Goal: Information Seeking & Learning: Learn about a topic

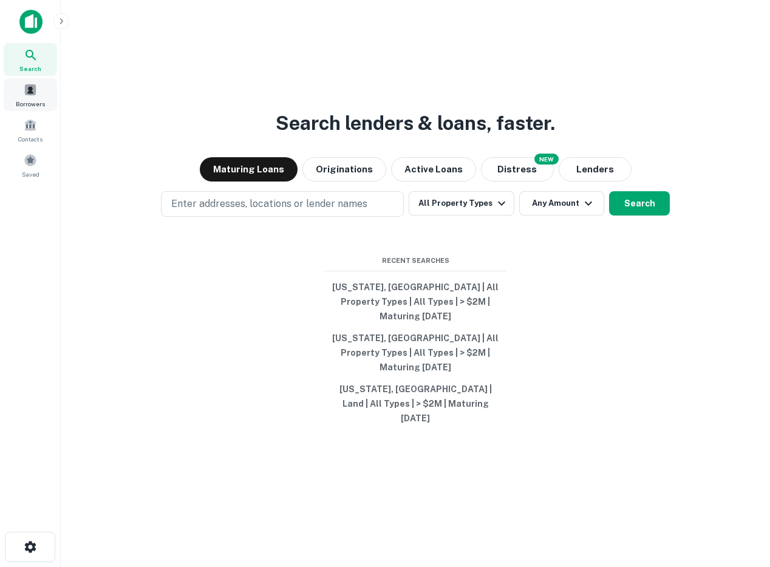
click at [35, 97] on div "Borrowers" at bounding box center [30, 94] width 53 height 33
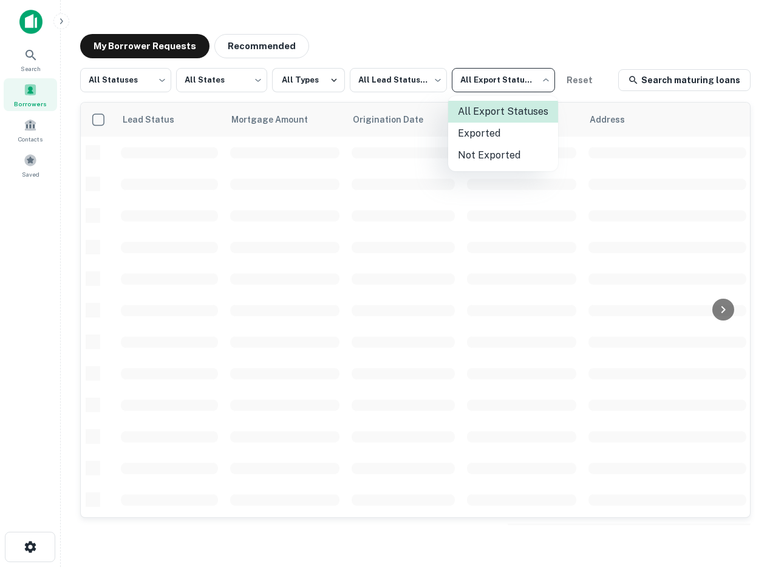
click at [526, 79] on body "Search Borrowers Contacts Saved My Borrower Requests Recommended All Statuses *…" at bounding box center [385, 283] width 770 height 567
click at [492, 155] on li "Not Exported" at bounding box center [503, 155] width 110 height 22
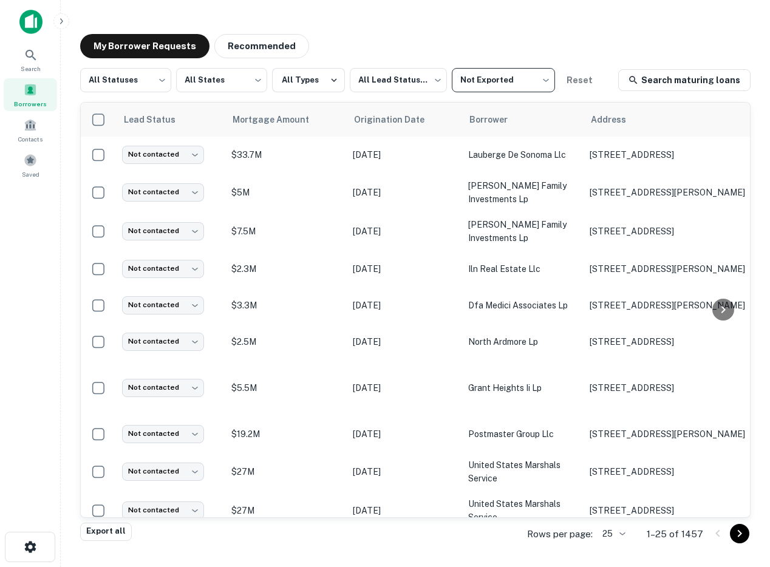
click at [507, 77] on body "Search Borrowers Contacts Saved My Borrower Requests Recommended All Statuses *…" at bounding box center [385, 283] width 770 height 567
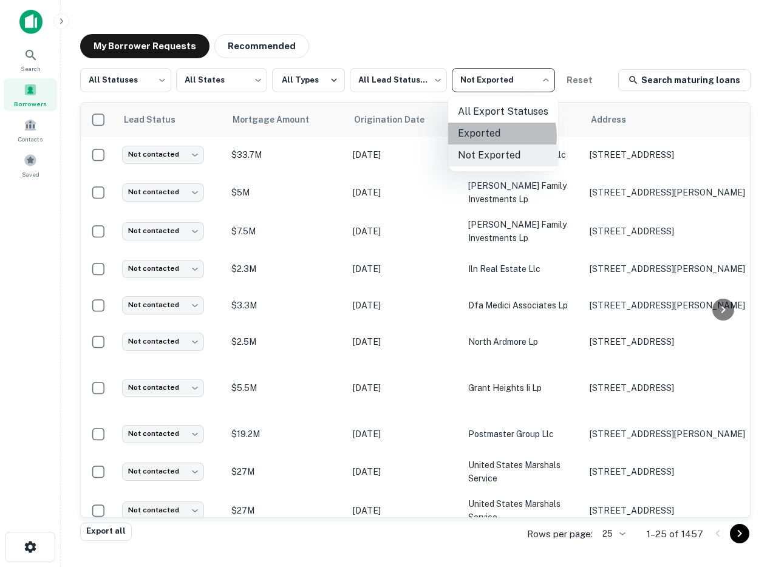
click at [491, 137] on li "Exported" at bounding box center [503, 134] width 110 height 22
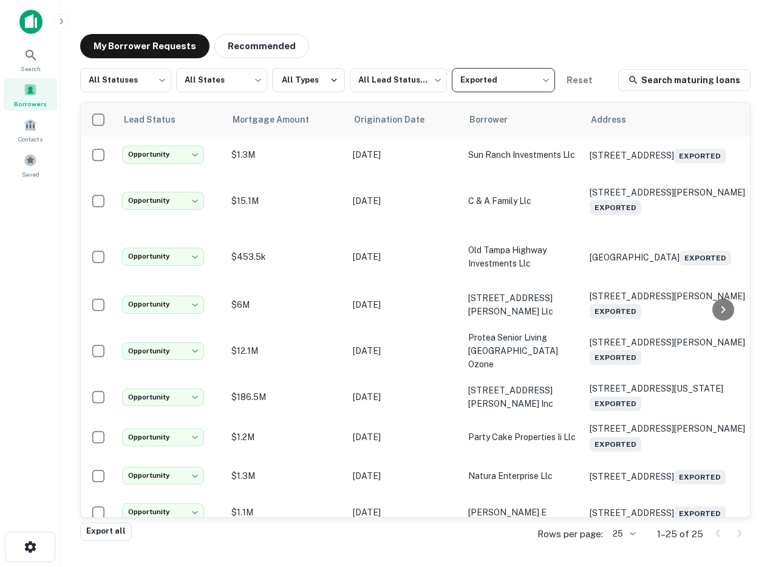
click at [511, 84] on body "**********" at bounding box center [385, 283] width 770 height 567
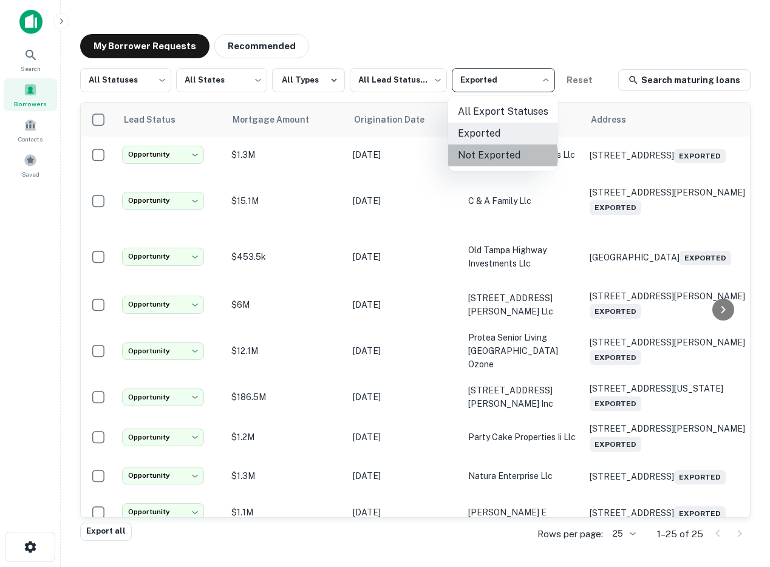
click at [502, 156] on li "Not Exported" at bounding box center [503, 155] width 110 height 22
type input "*****"
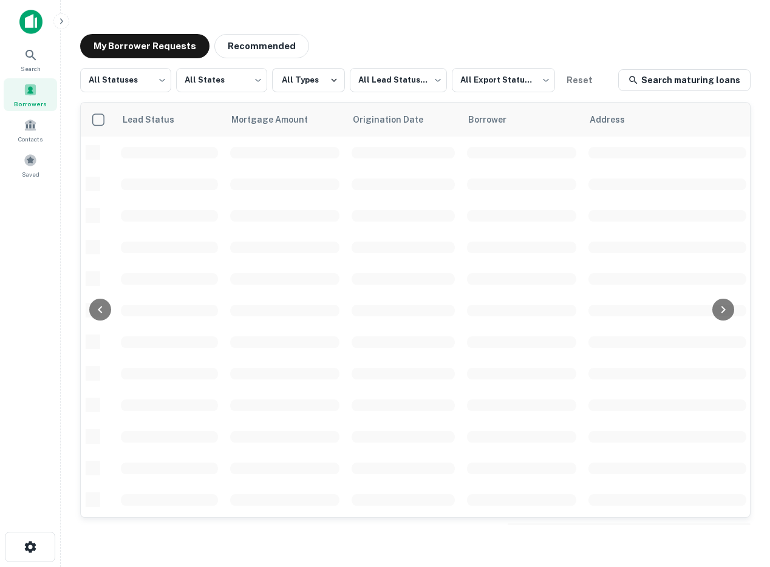
scroll to position [0, 634]
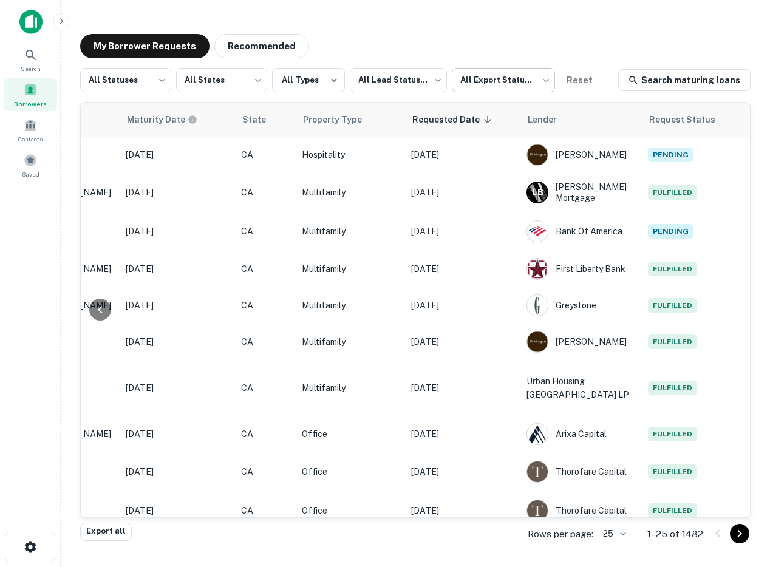
click at [500, 84] on body "Search Borrowers Contacts Saved My Borrower Requests Recommended All Statuses *…" at bounding box center [385, 283] width 770 height 567
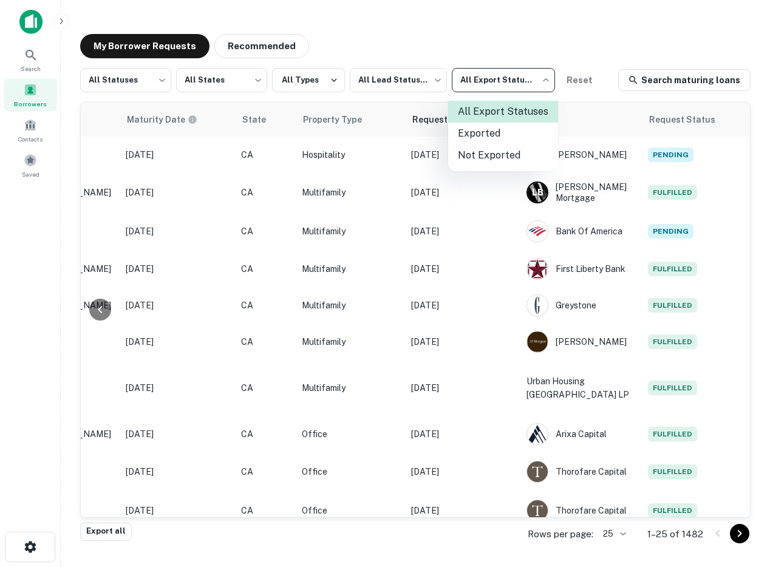
click at [486, 151] on li "Not Exported" at bounding box center [503, 155] width 110 height 22
click at [515, 86] on body "Search Borrowers Contacts Saved My Borrower Requests Recommended All Statuses *…" at bounding box center [385, 283] width 770 height 567
click at [486, 132] on li "Exported" at bounding box center [503, 134] width 110 height 22
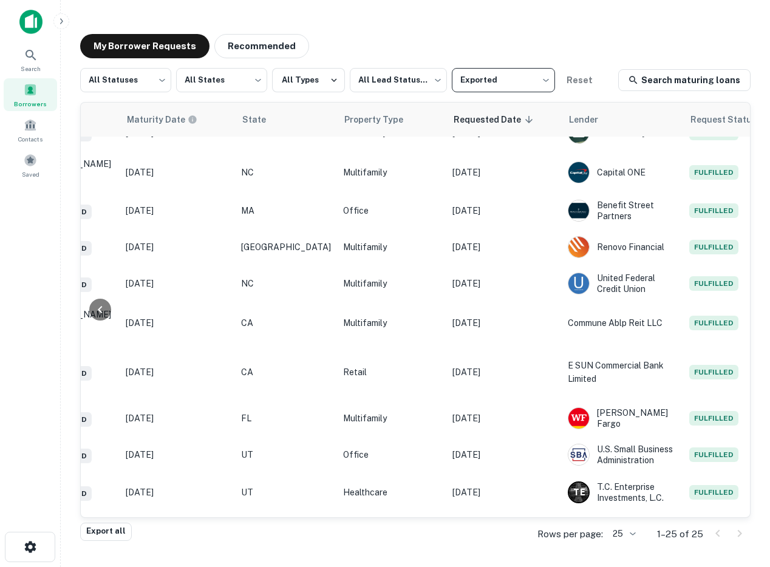
scroll to position [673, 634]
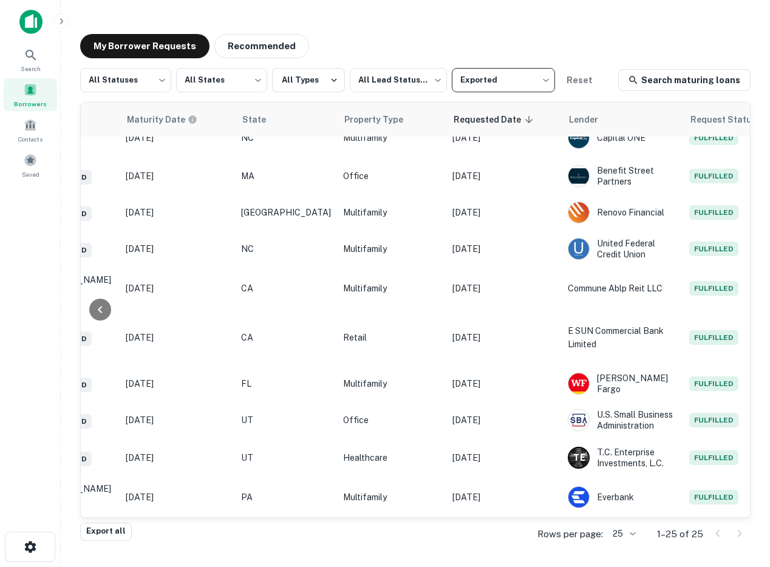
click at [484, 82] on body "**********" at bounding box center [385, 283] width 770 height 567
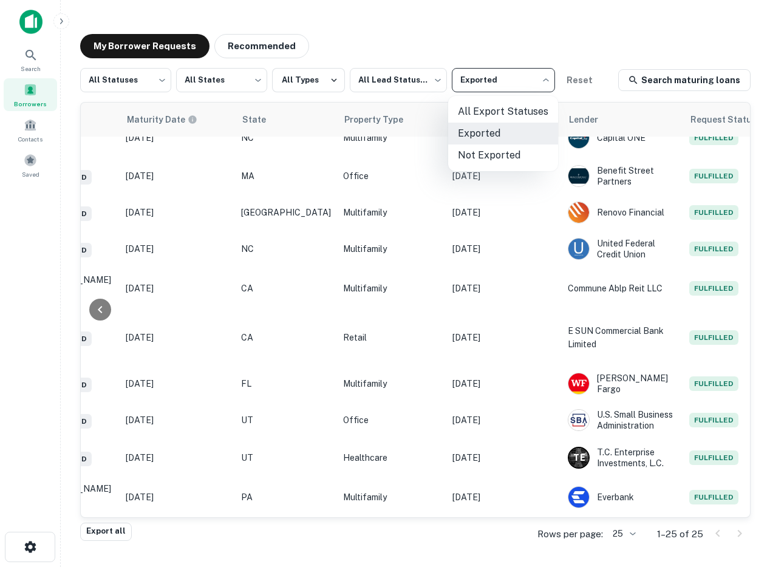
click at [468, 153] on li "Not Exported" at bounding box center [503, 155] width 110 height 22
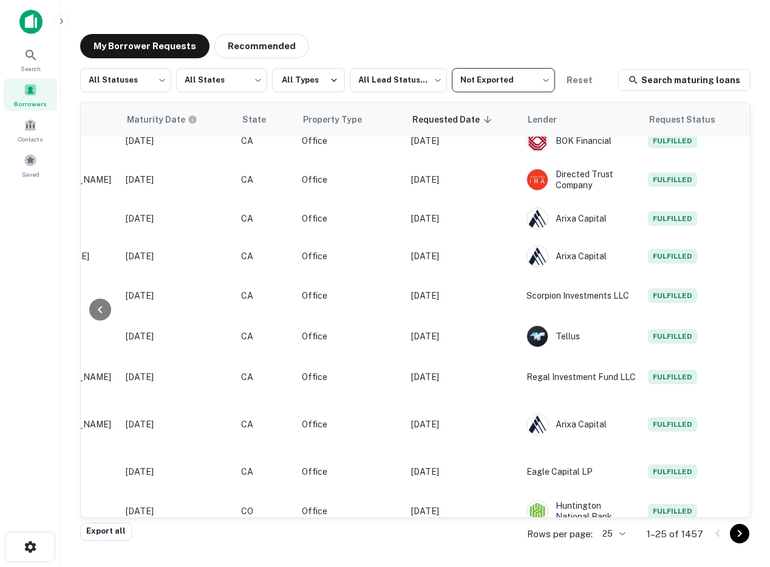
scroll to position [607, 634]
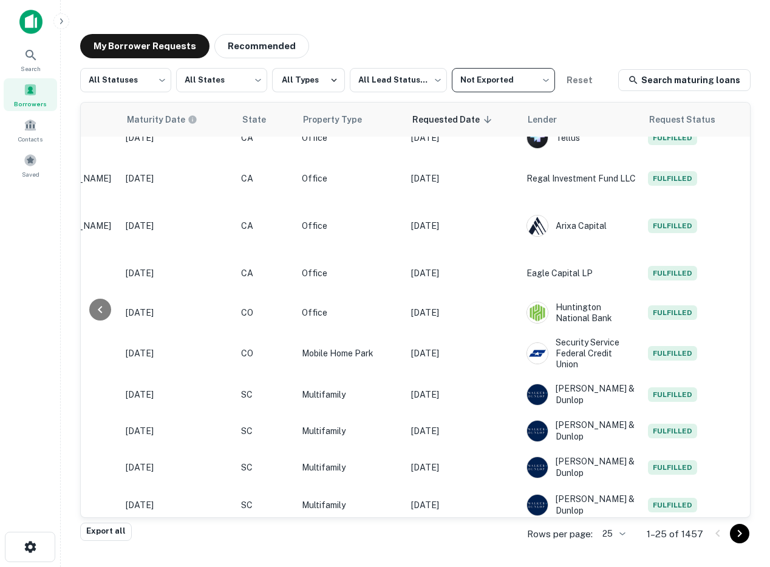
click at [483, 89] on body "Search Borrowers Contacts Saved My Borrower Requests Recommended All Statuses *…" at bounding box center [385, 283] width 770 height 567
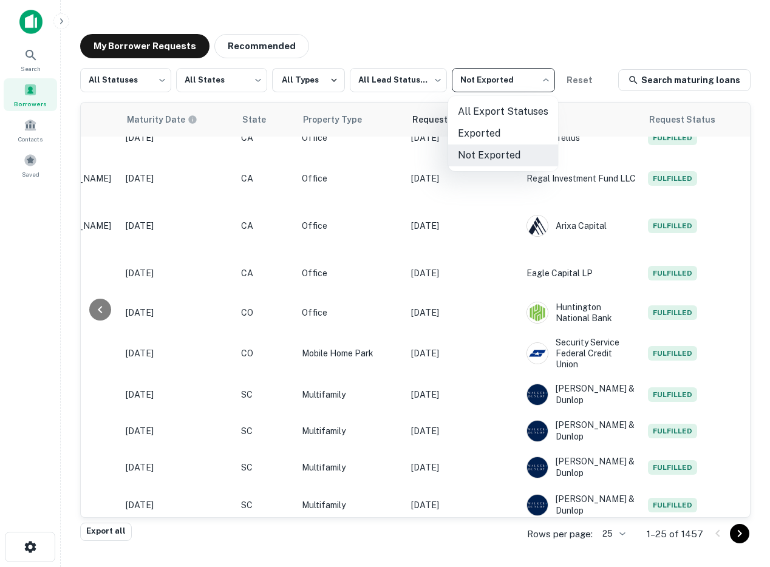
click at [485, 128] on li "Exported" at bounding box center [503, 134] width 110 height 22
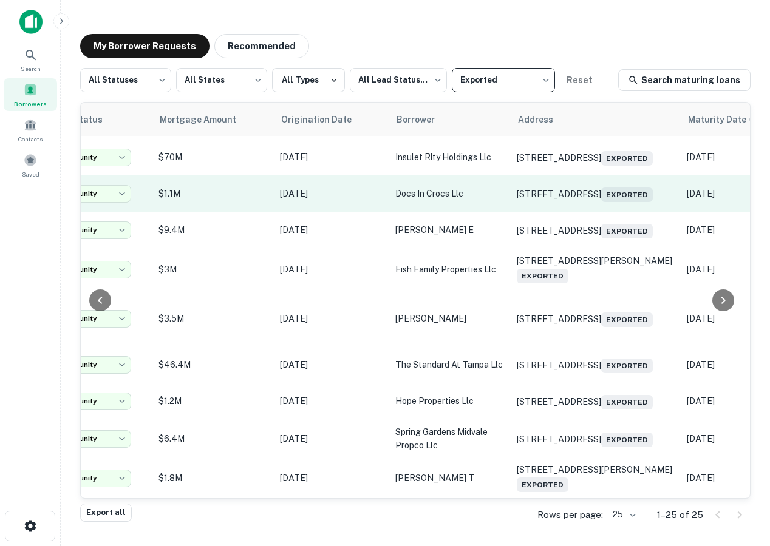
scroll to position [673, 0]
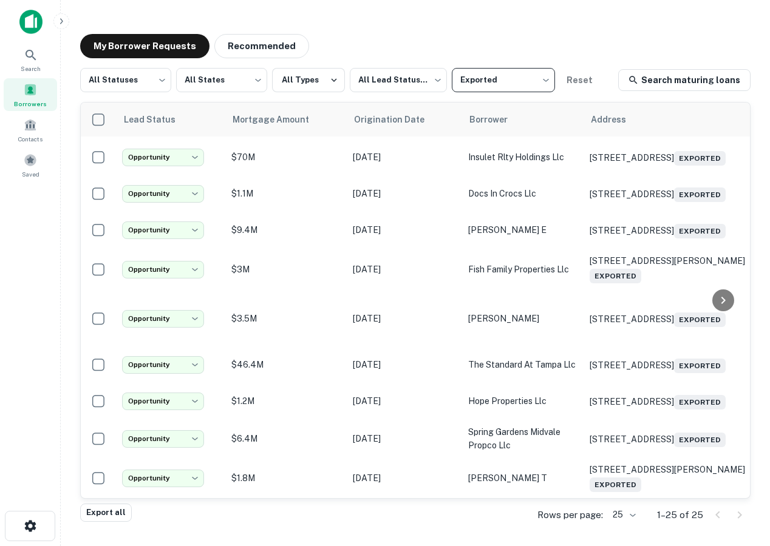
click at [483, 89] on body "**********" at bounding box center [385, 273] width 770 height 546
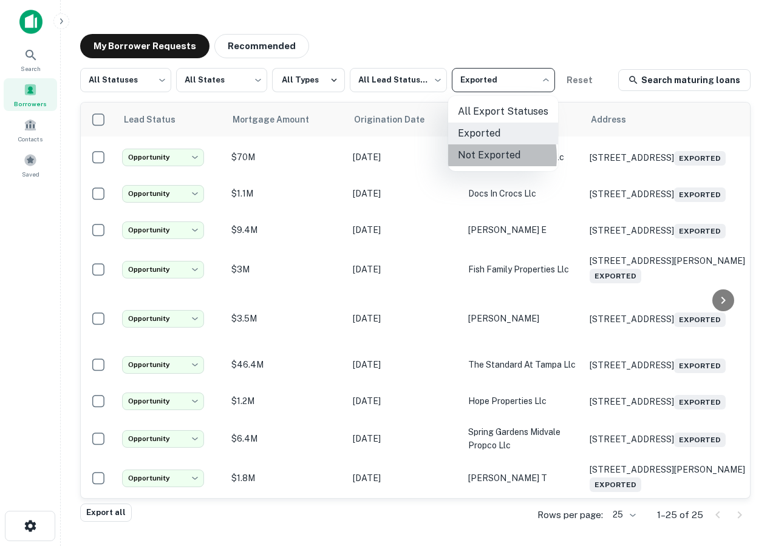
click at [471, 157] on li "Not Exported" at bounding box center [503, 155] width 110 height 22
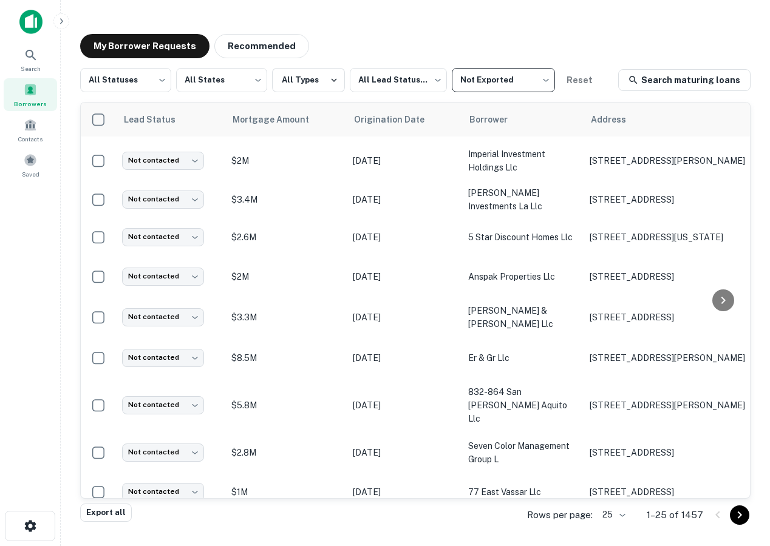
scroll to position [626, 0]
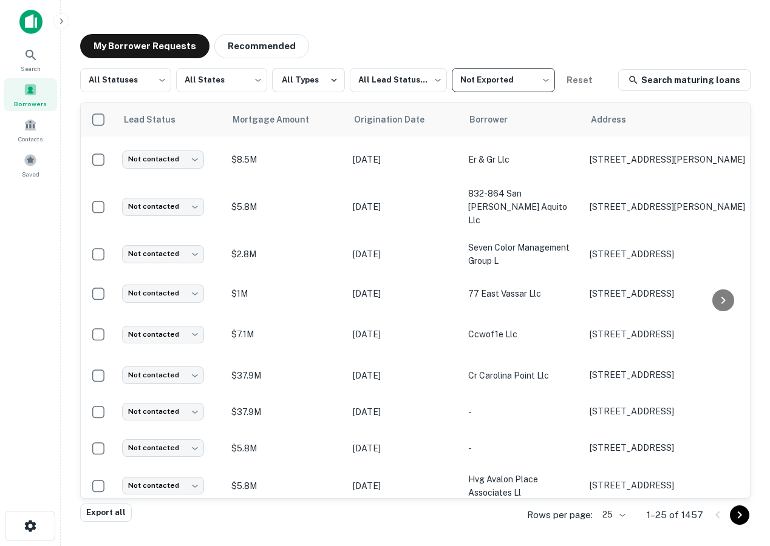
click at [507, 75] on body "Search Borrowers Contacts Saved My Borrower Requests Recommended All Statuses *…" at bounding box center [385, 273] width 770 height 546
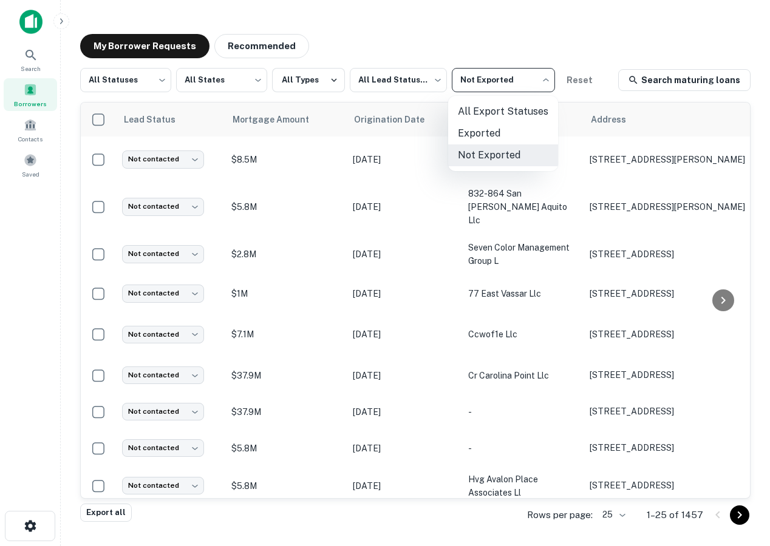
click at [484, 134] on li "Exported" at bounding box center [503, 134] width 110 height 22
type input "****"
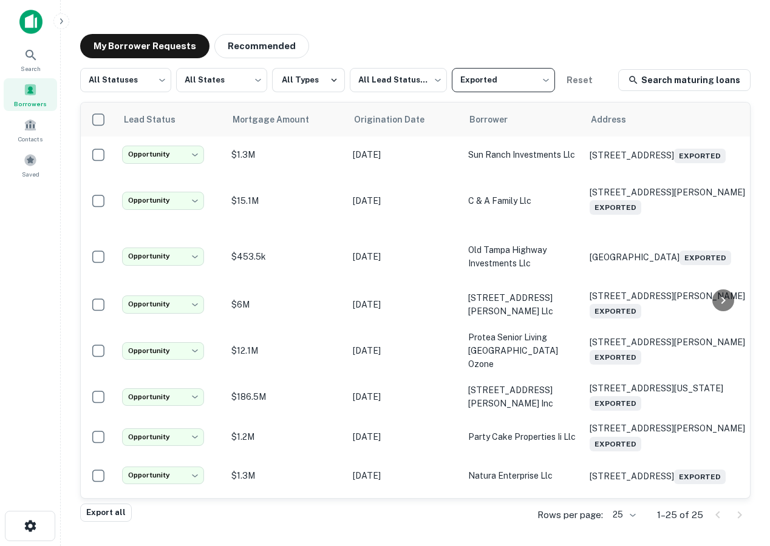
scroll to position [692, 0]
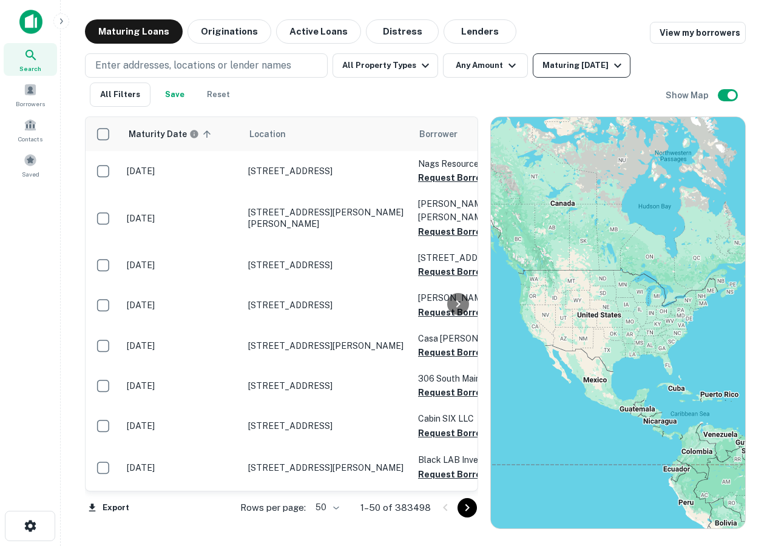
click at [582, 65] on div "Maturing [DATE]" at bounding box center [584, 65] width 83 height 15
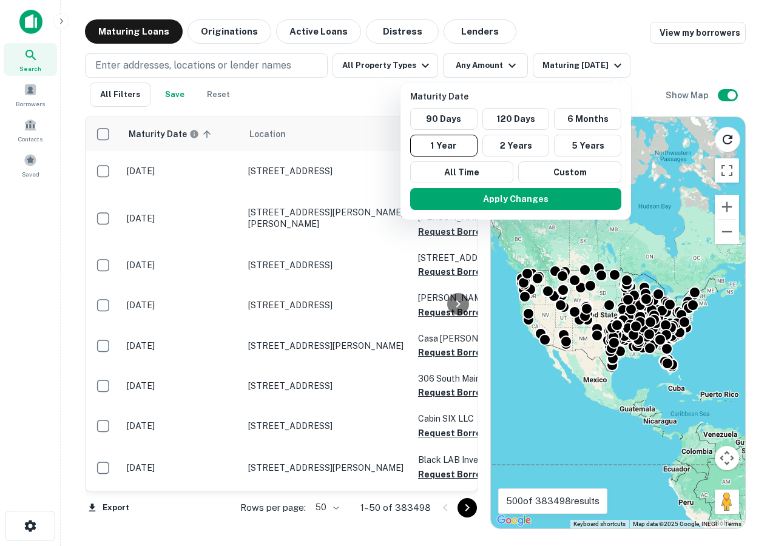
click at [248, 35] on div at bounding box center [385, 273] width 770 height 546
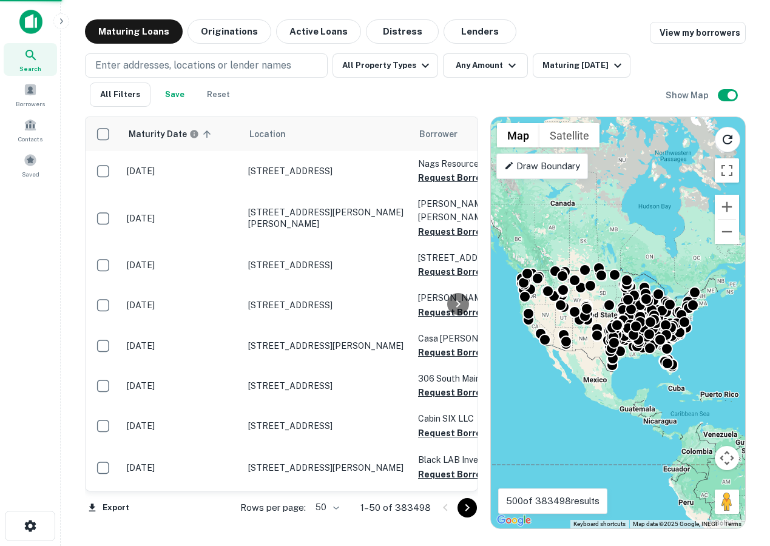
click at [231, 33] on div at bounding box center [385, 273] width 770 height 546
click at [226, 33] on button "Originations" at bounding box center [230, 31] width 84 height 24
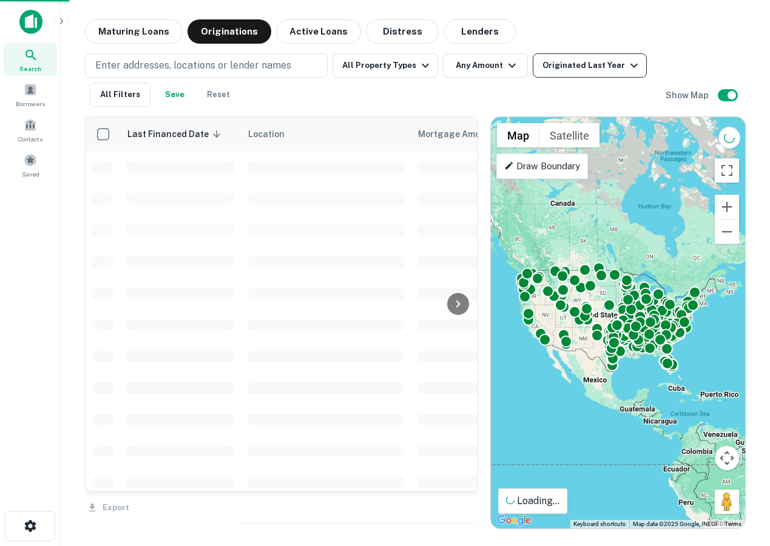
click at [582, 61] on div "Originated Last Year" at bounding box center [592, 65] width 99 height 15
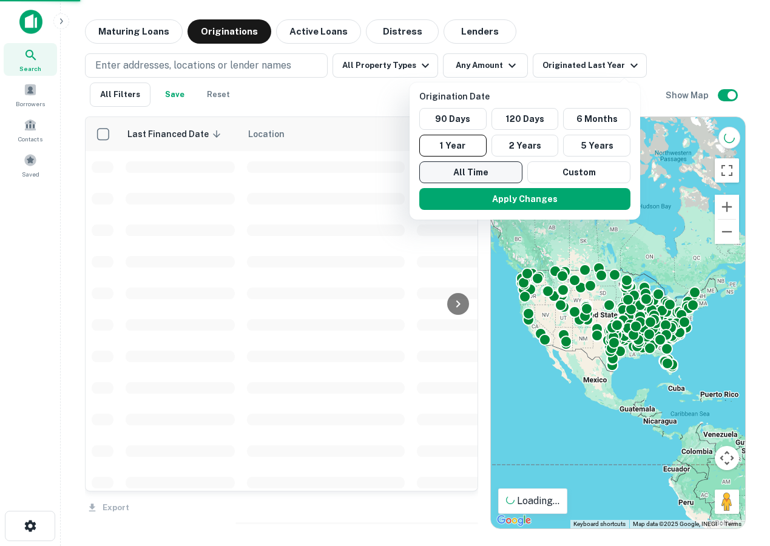
click at [472, 167] on button "All Time" at bounding box center [470, 172] width 103 height 22
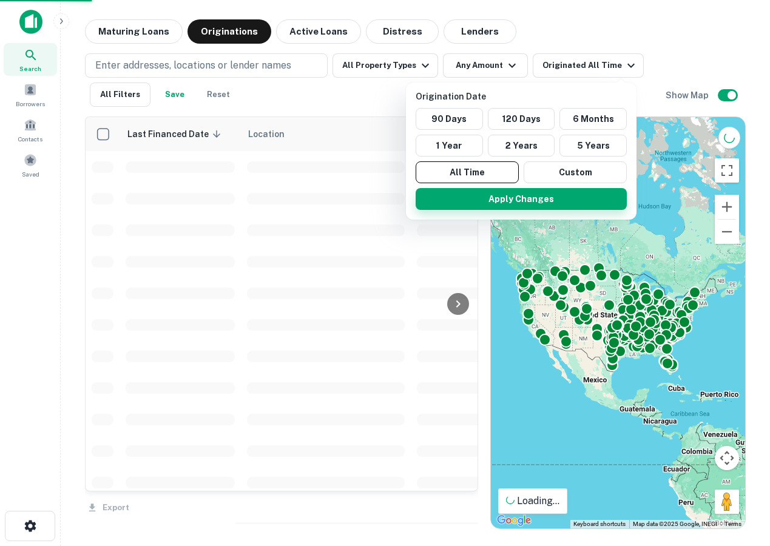
click at [462, 207] on button "Apply Changes" at bounding box center [521, 199] width 211 height 22
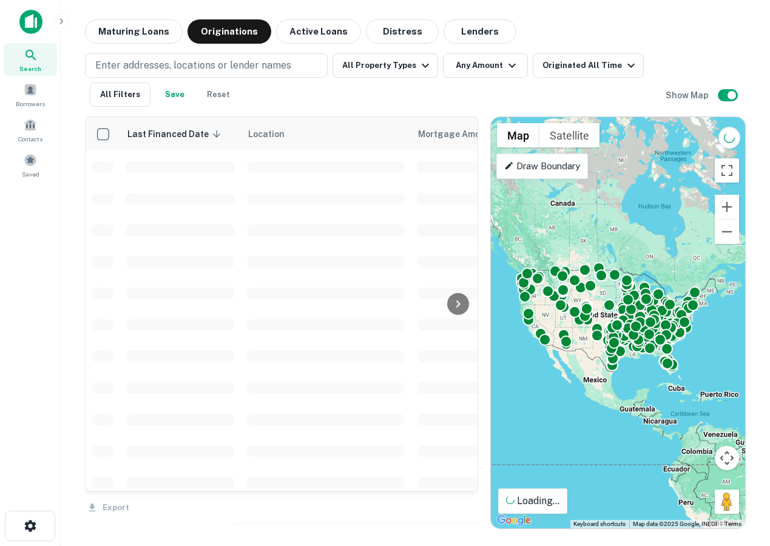
click at [604, 66] on div "Origination Date 90 Days 120 Days 6 Months 1 Year 2 Years 5 Years All Time Cust…" at bounding box center [385, 273] width 770 height 546
click at [683, 74] on div "Origination Date 90 Days 120 Days 6 Months 1 Year 2 Years 5 Years All Time Cust…" at bounding box center [385, 273] width 770 height 546
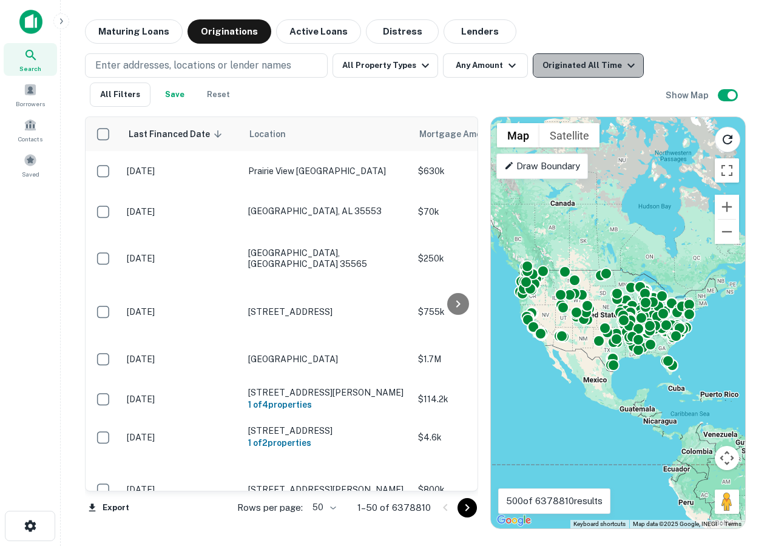
click at [603, 61] on div "Originated All Time" at bounding box center [591, 65] width 96 height 15
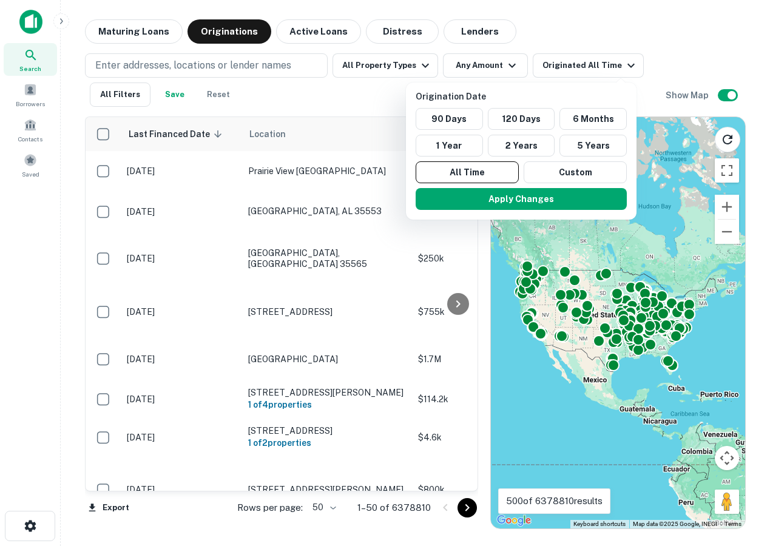
click at [657, 52] on div at bounding box center [385, 273] width 770 height 546
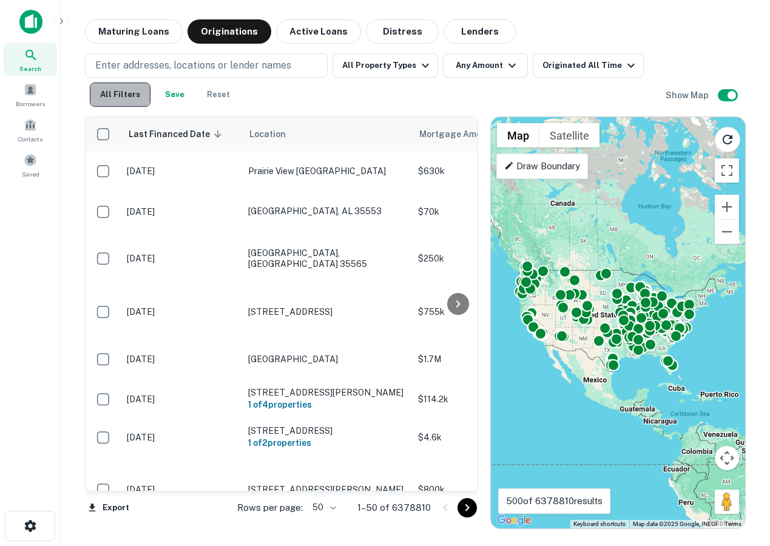
click at [128, 95] on button "All Filters" at bounding box center [120, 95] width 61 height 24
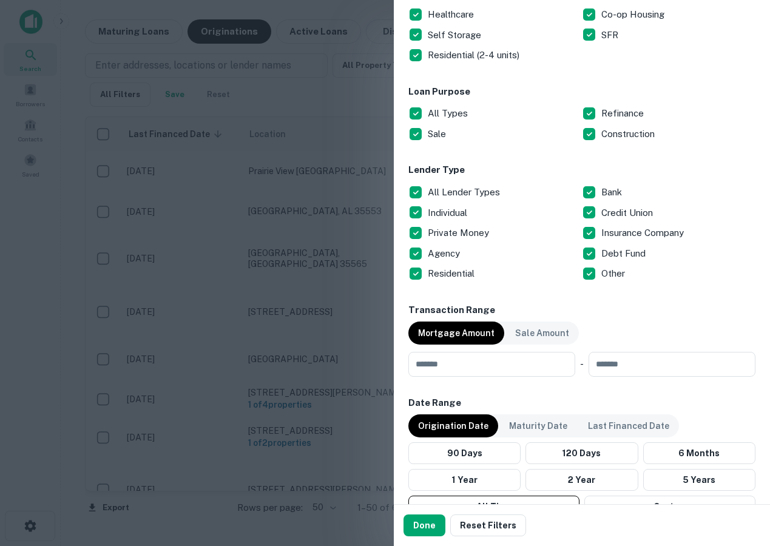
scroll to position [368, 0]
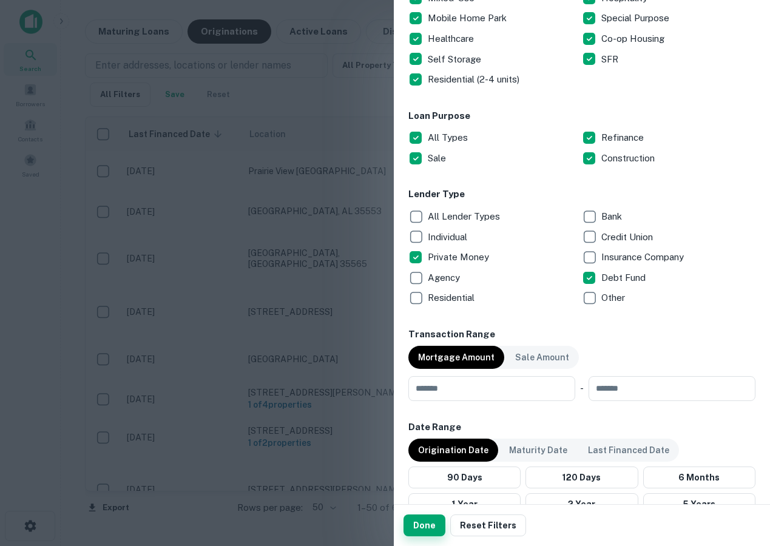
click at [422, 520] on button "Done" at bounding box center [425, 526] width 42 height 22
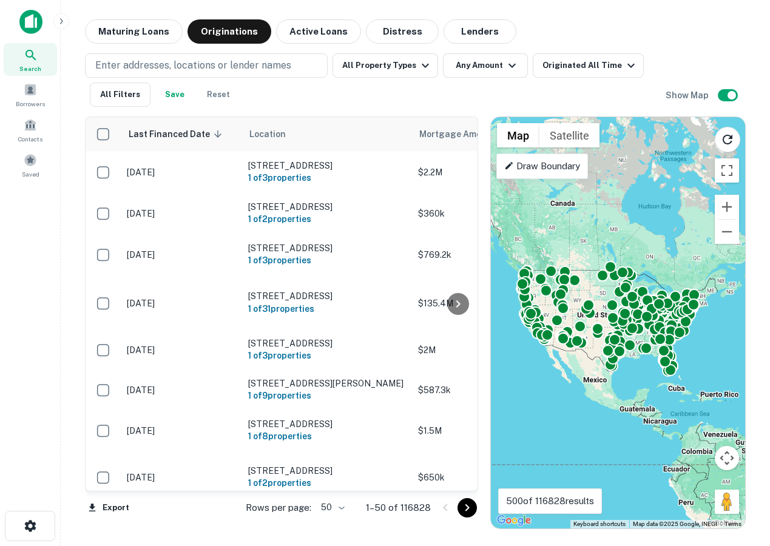
click at [413, 509] on p "1–50 of 116828" at bounding box center [398, 508] width 65 height 15
click at [369, 72] on button "All Property Types" at bounding box center [386, 65] width 106 height 24
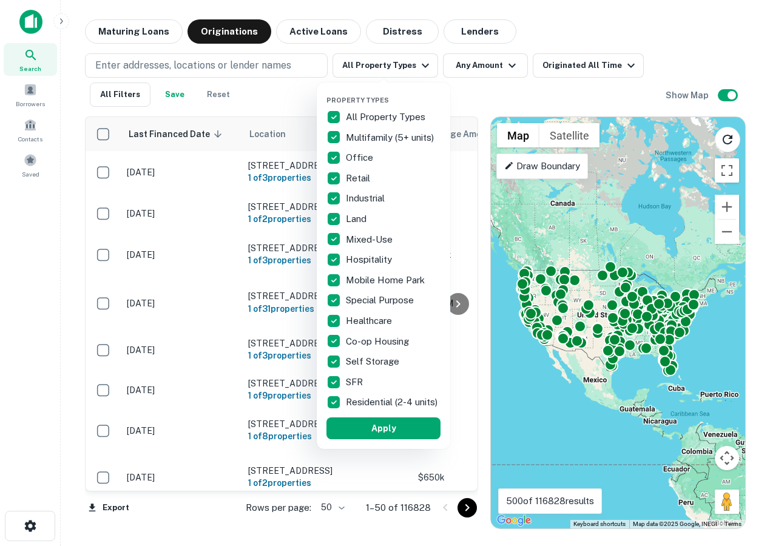
click at [460, 73] on div at bounding box center [385, 273] width 770 height 546
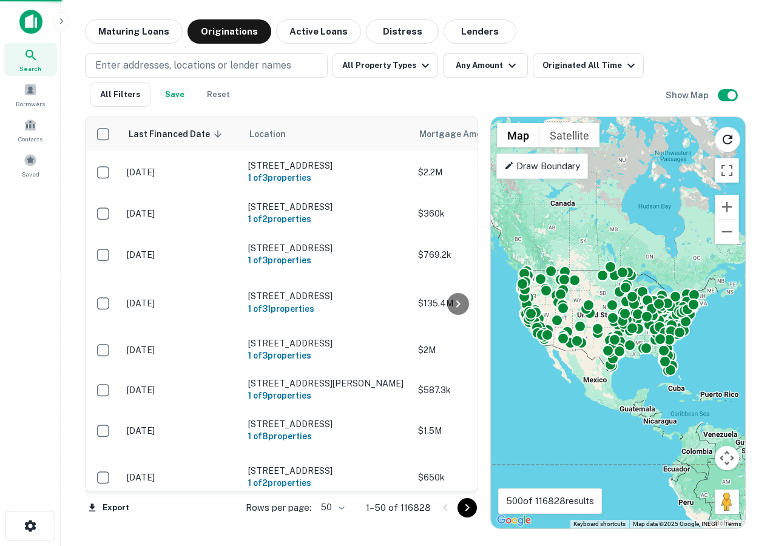
click at [471, 70] on div "Property Types All Property Types Multifamily (5+ units) Office Retail Industri…" at bounding box center [385, 273] width 770 height 546
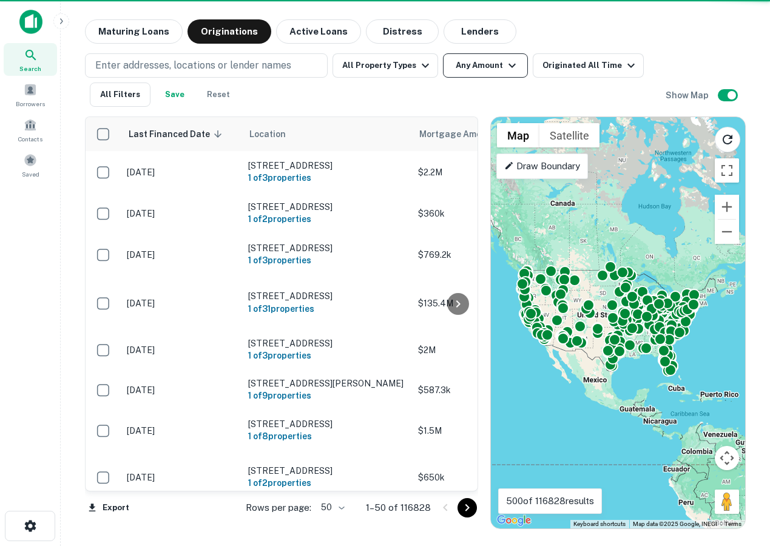
click at [488, 66] on button "Any Amount" at bounding box center [485, 65] width 85 height 24
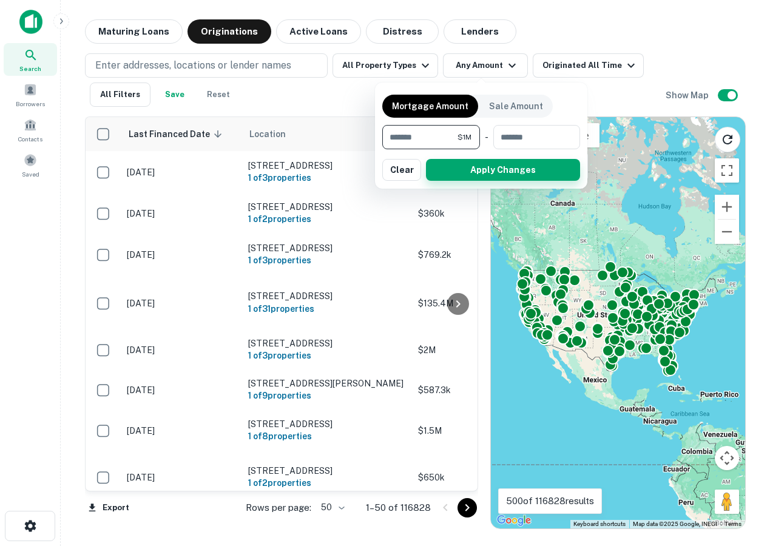
type input "*******"
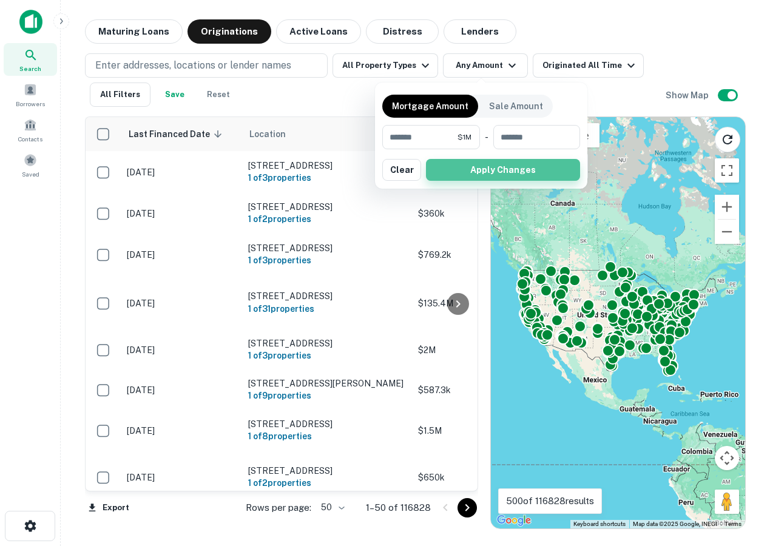
click at [483, 163] on button "Apply Changes" at bounding box center [503, 170] width 154 height 22
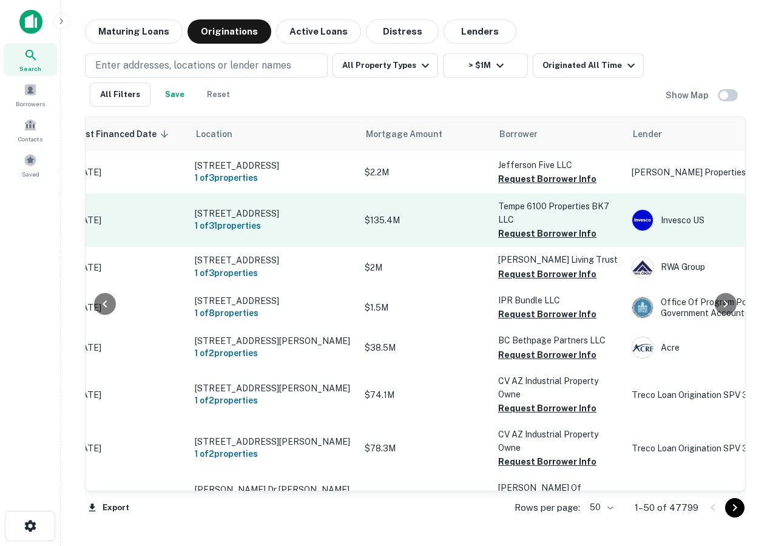
scroll to position [0, 172]
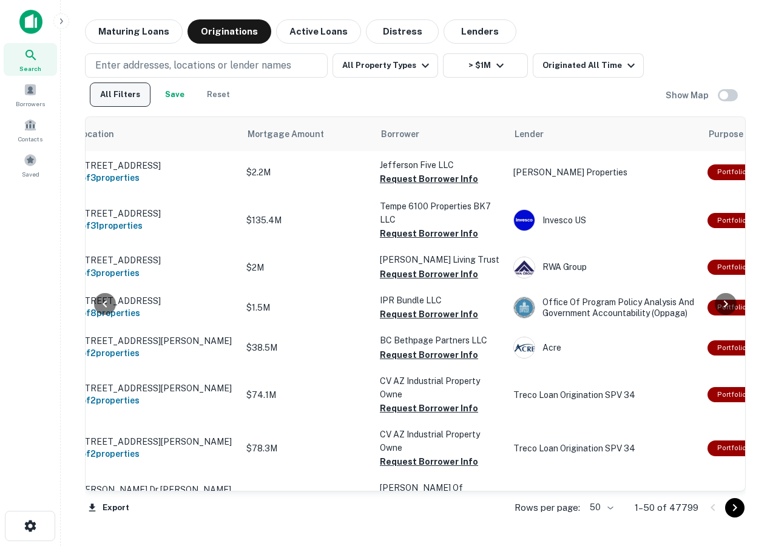
click at [124, 94] on button "All Filters" at bounding box center [120, 95] width 61 height 24
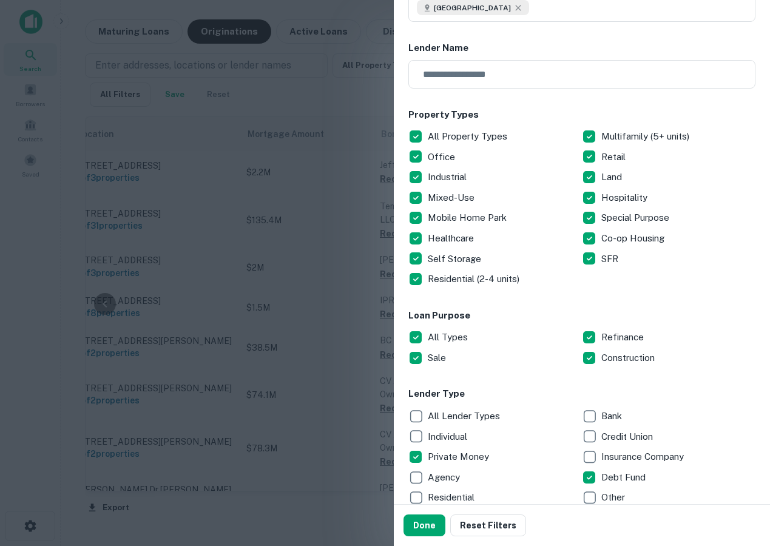
scroll to position [269, 0]
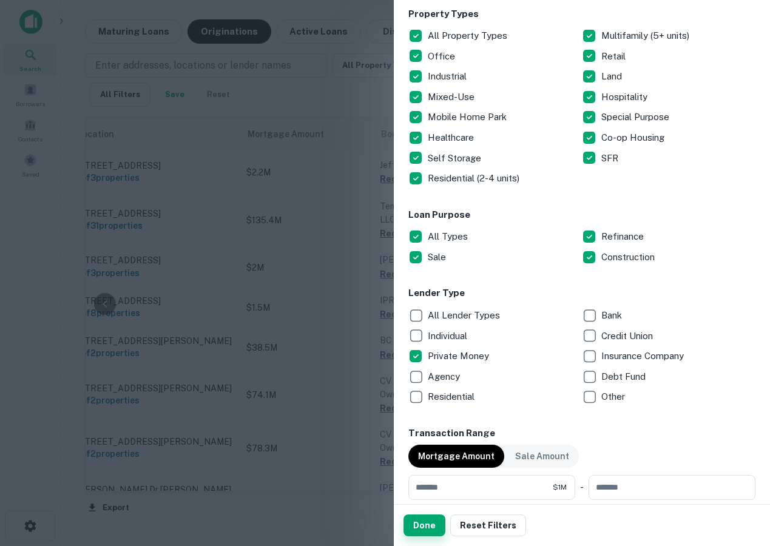
click at [437, 524] on button "Done" at bounding box center [425, 526] width 42 height 22
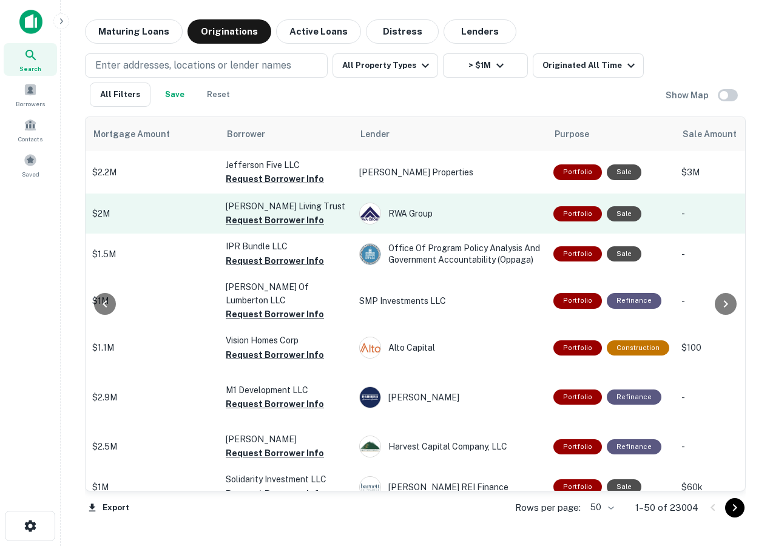
scroll to position [0, 284]
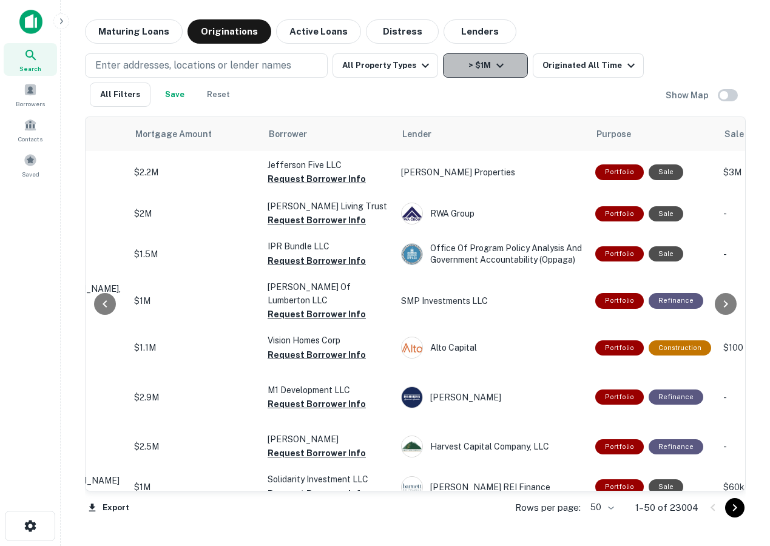
click at [463, 69] on button "> $1M" at bounding box center [485, 65] width 85 height 24
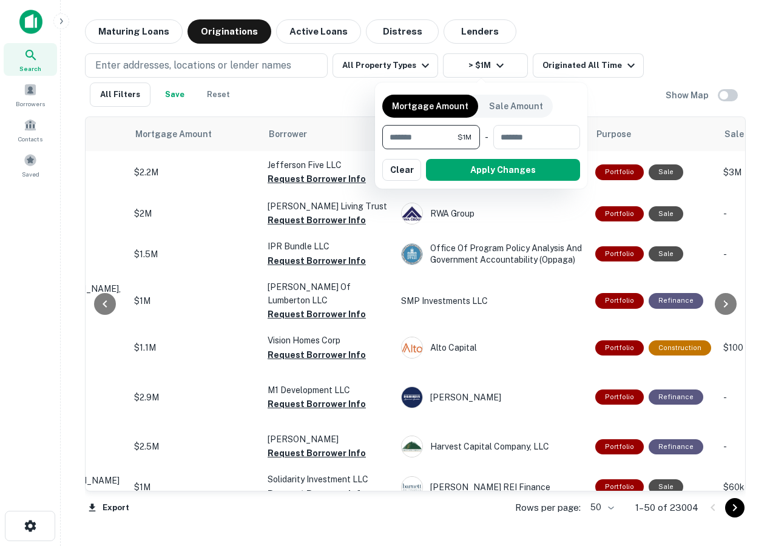
click at [404, 139] on input "*******" at bounding box center [419, 137] width 75 height 24
type input "*******"
click at [460, 174] on button "Apply Changes" at bounding box center [503, 170] width 154 height 22
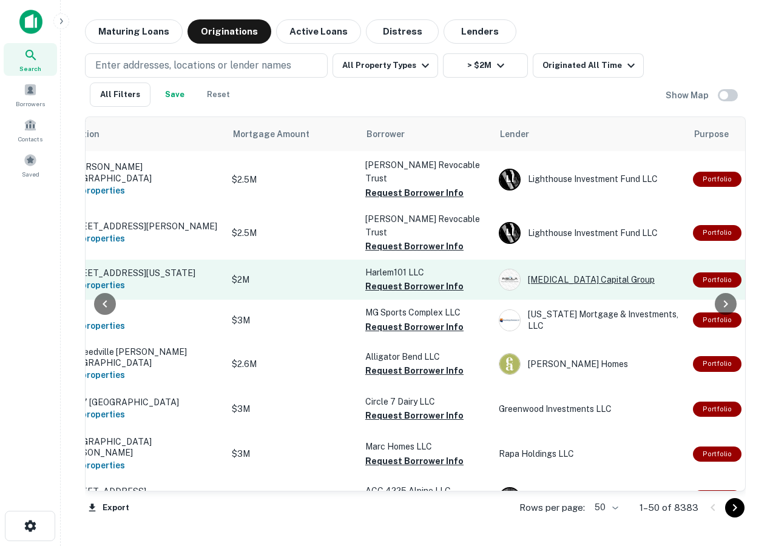
scroll to position [1919, 237]
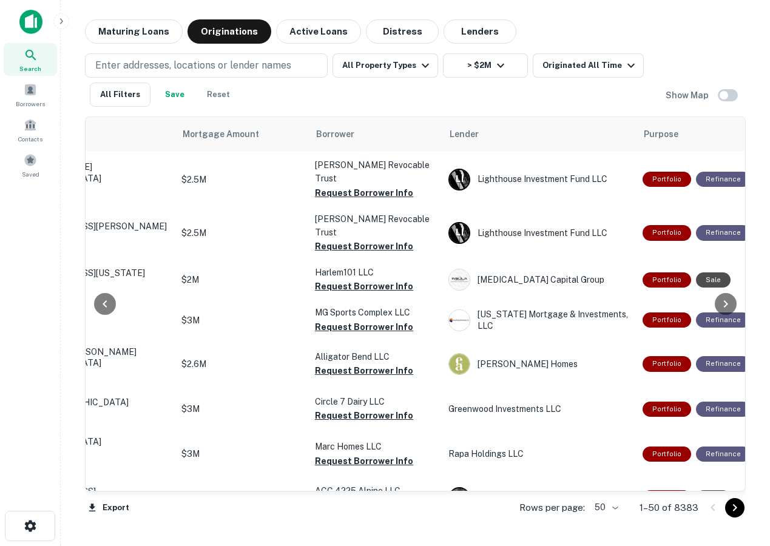
click at [263, 538] on p "$2M" at bounding box center [241, 544] width 121 height 13
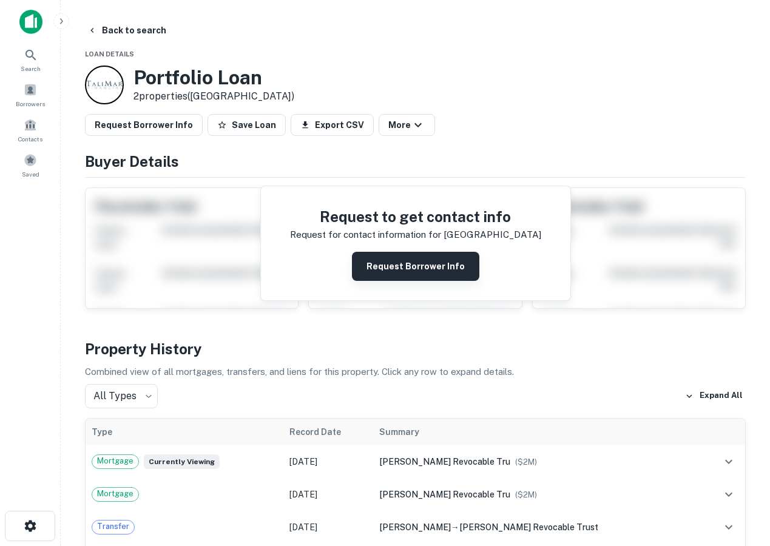
click at [428, 264] on button "Request Borrower Info" at bounding box center [415, 266] width 127 height 29
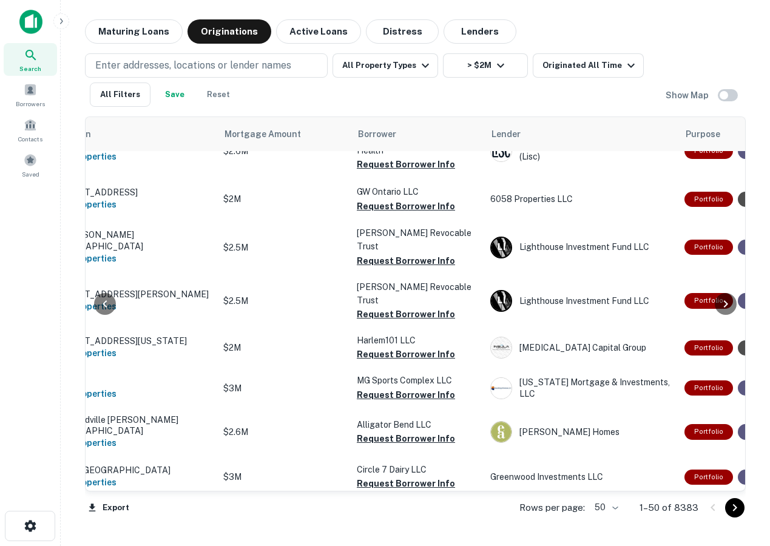
scroll to position [1762, 195]
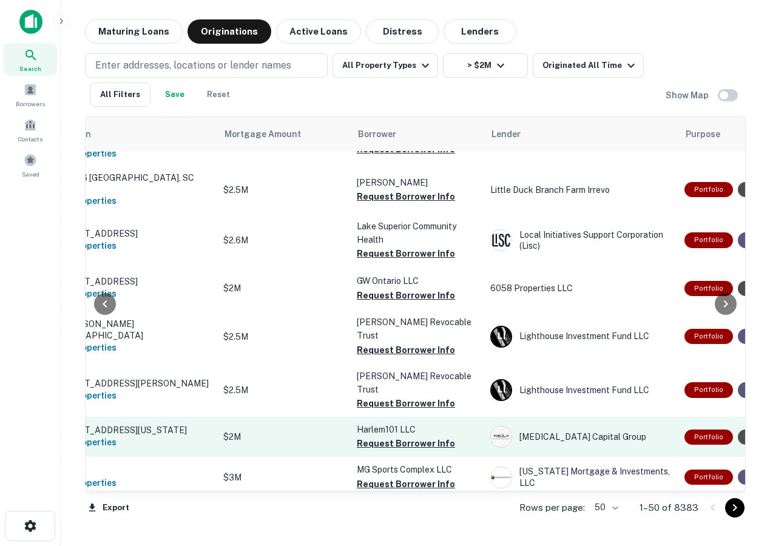
click at [339, 417] on td "$2M" at bounding box center [284, 437] width 134 height 40
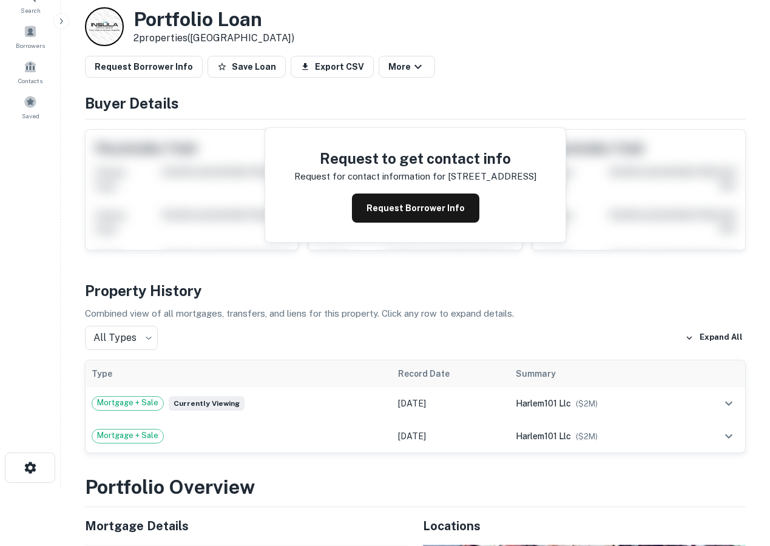
scroll to position [64, 0]
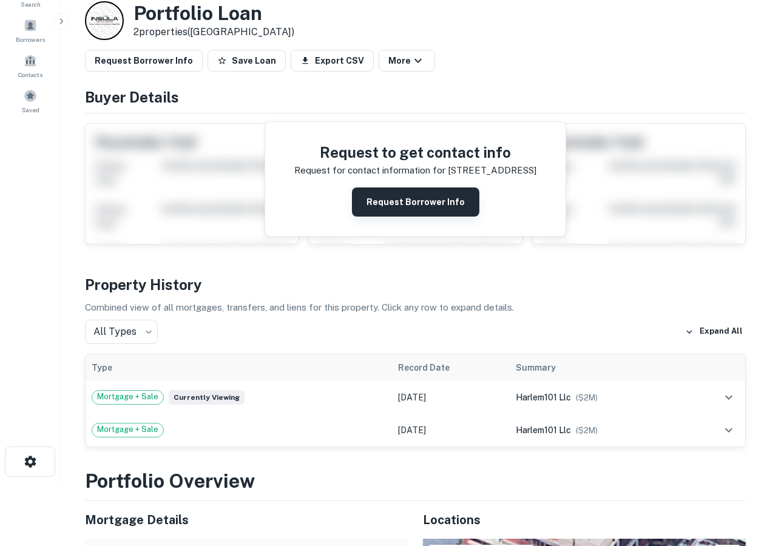
click at [383, 190] on button "Request Borrower Info" at bounding box center [415, 202] width 127 height 29
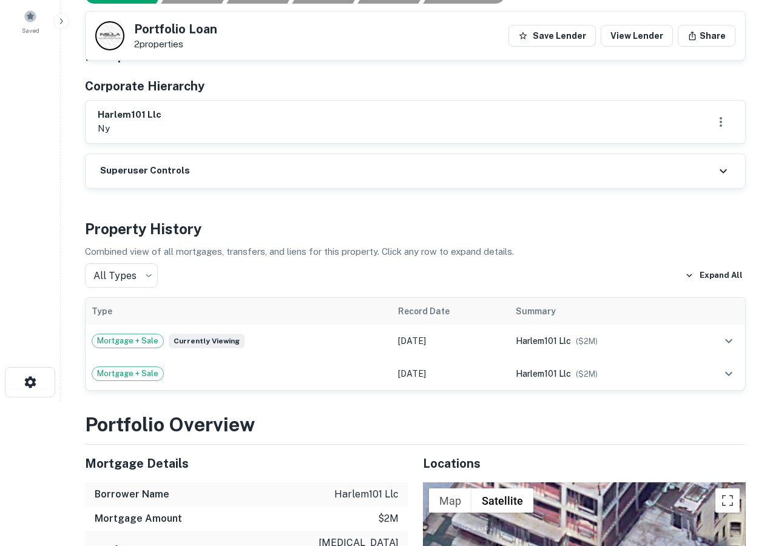
scroll to position [0, 0]
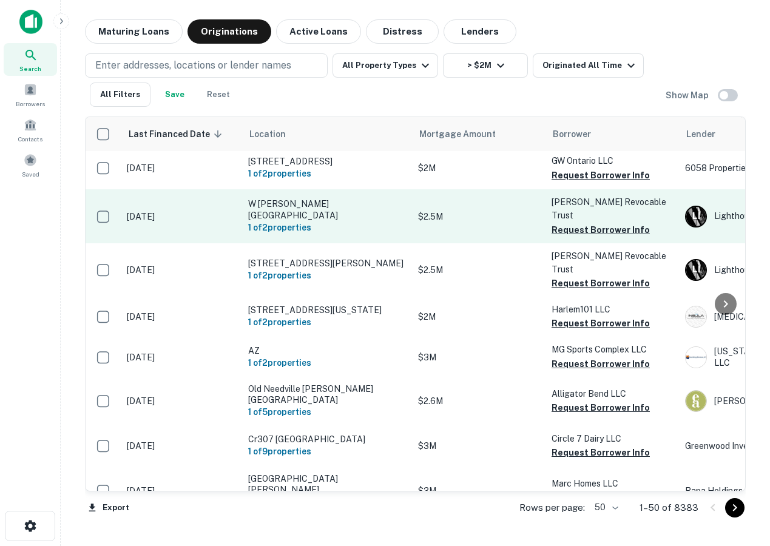
scroll to position [1919, 0]
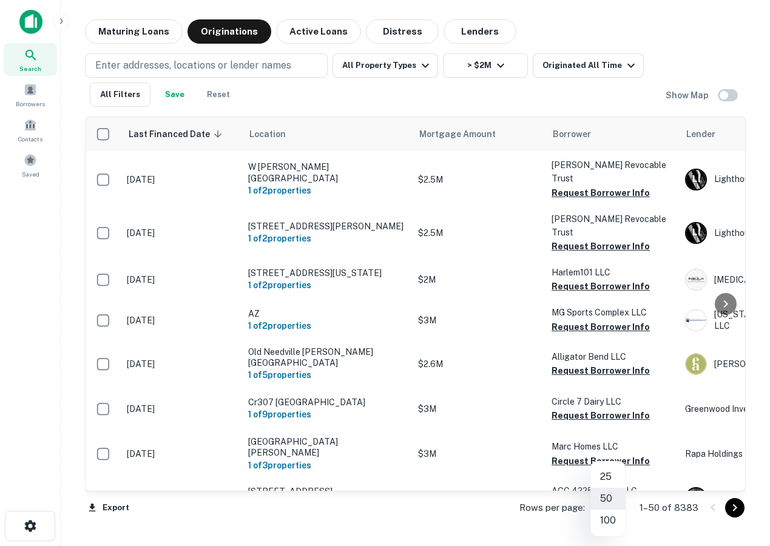
click at [619, 508] on body "Search Borrowers Contacts Saved Maturing Loans Originations Active Loans Distre…" at bounding box center [385, 273] width 770 height 546
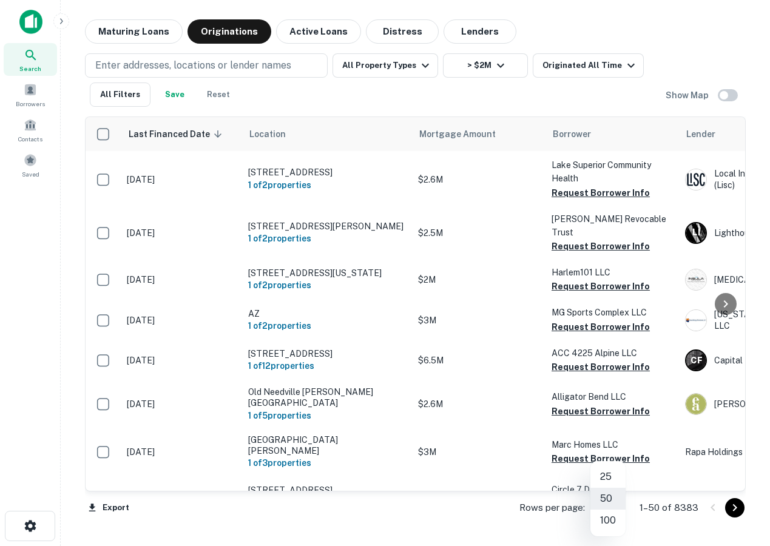
scroll to position [1911, 0]
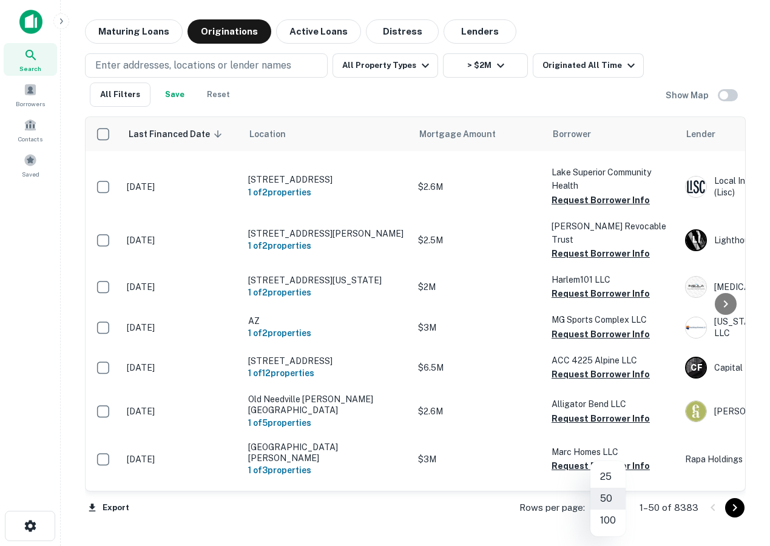
click at [609, 518] on li "100" at bounding box center [608, 521] width 35 height 22
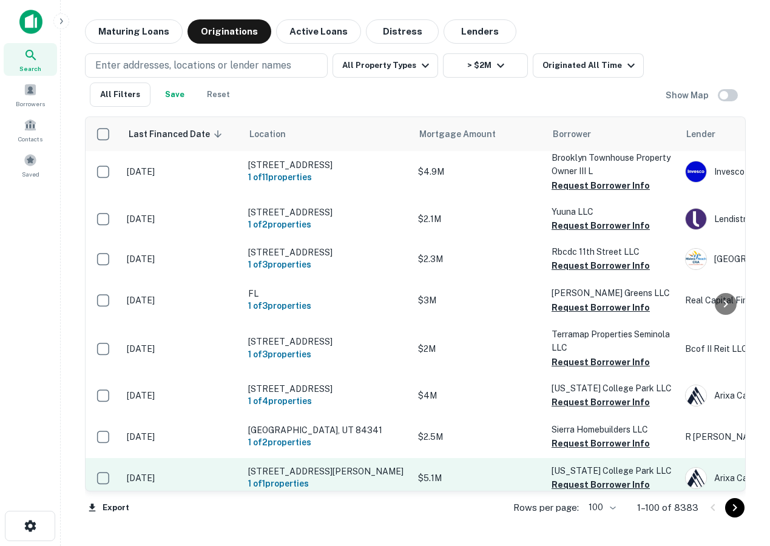
scroll to position [4144, 171]
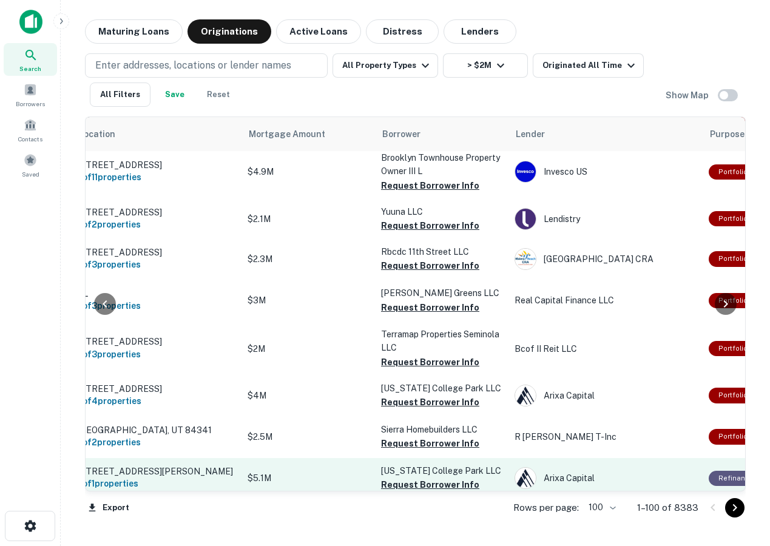
click at [321, 472] on p "$5.1M" at bounding box center [308, 478] width 121 height 13
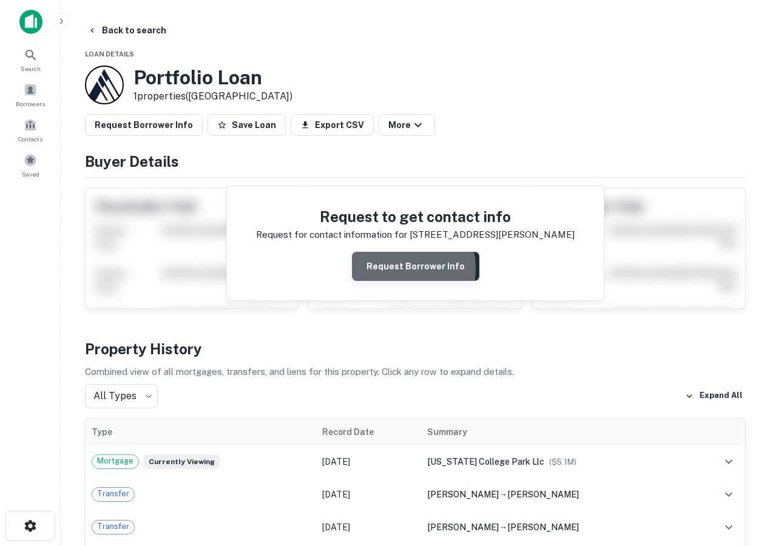
click at [399, 268] on button "Request Borrower Info" at bounding box center [415, 266] width 127 height 29
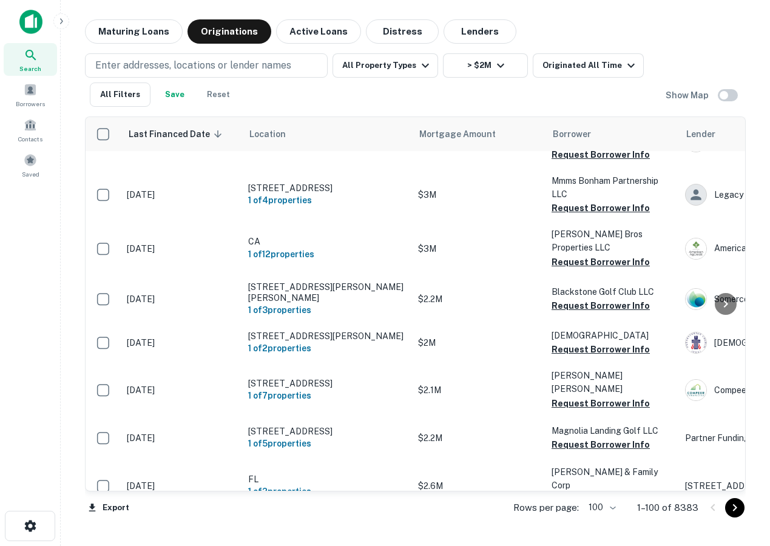
scroll to position [4144, 0]
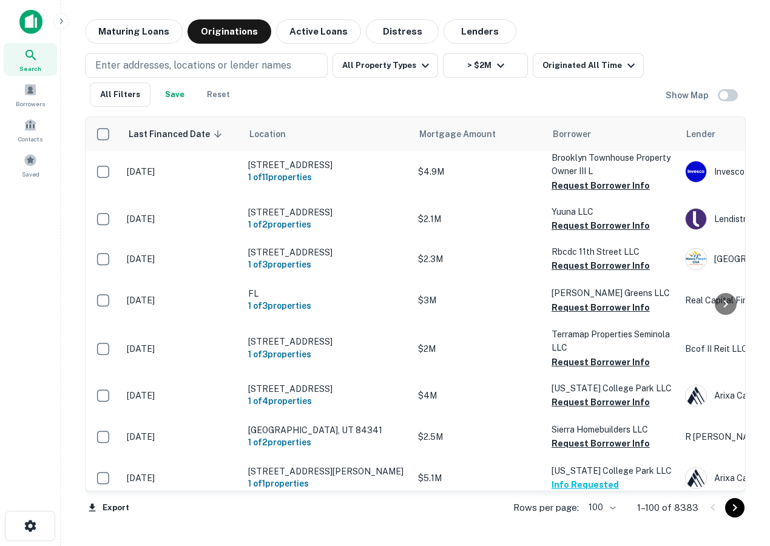
click at [739, 509] on icon "Go to next page" at bounding box center [735, 508] width 15 height 15
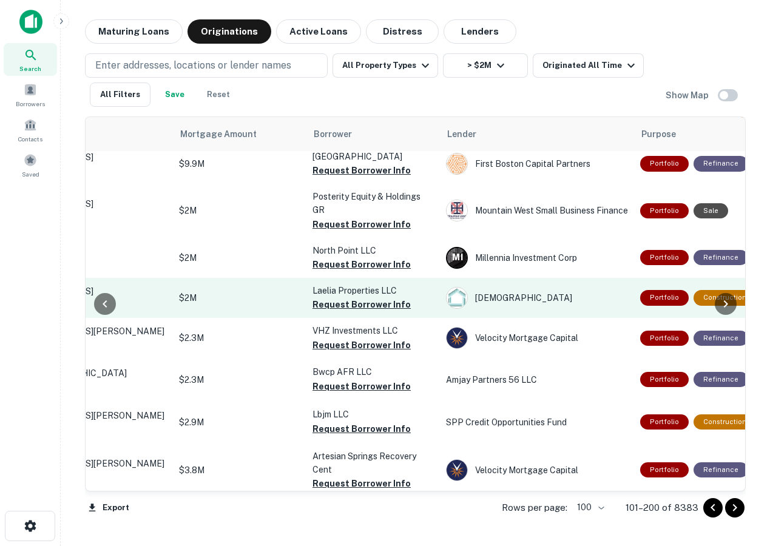
scroll to position [141, 220]
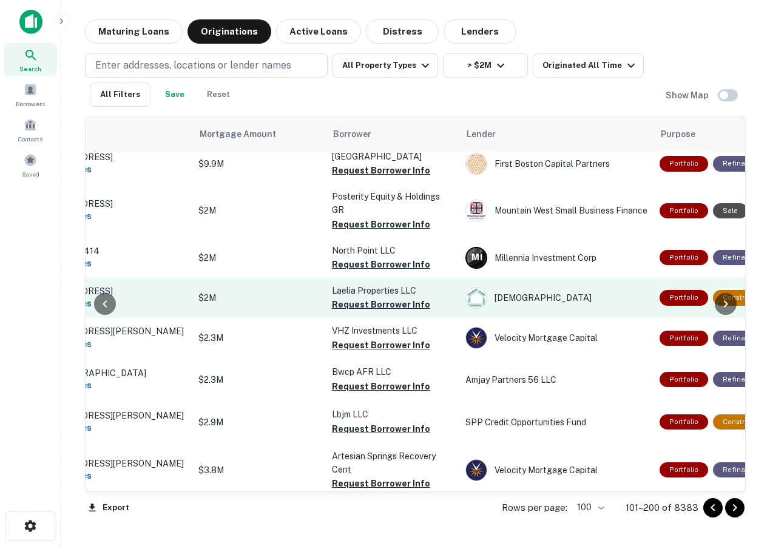
click at [267, 291] on p "$2M" at bounding box center [258, 297] width 121 height 13
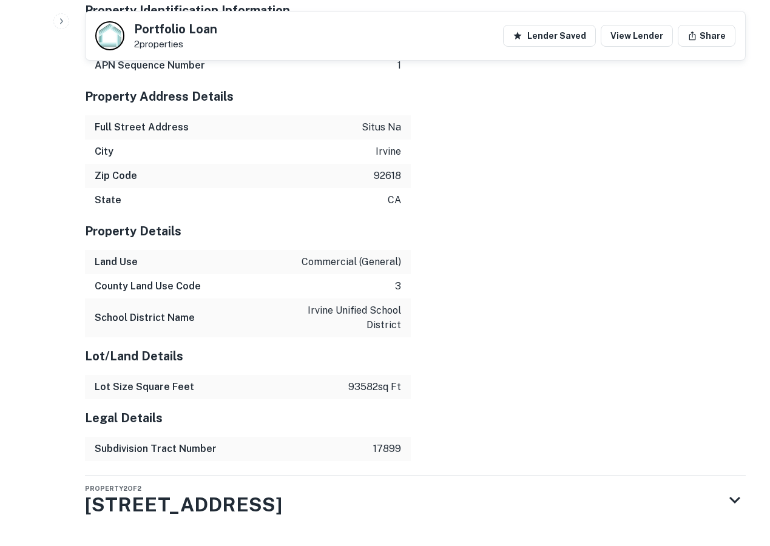
scroll to position [1858, 0]
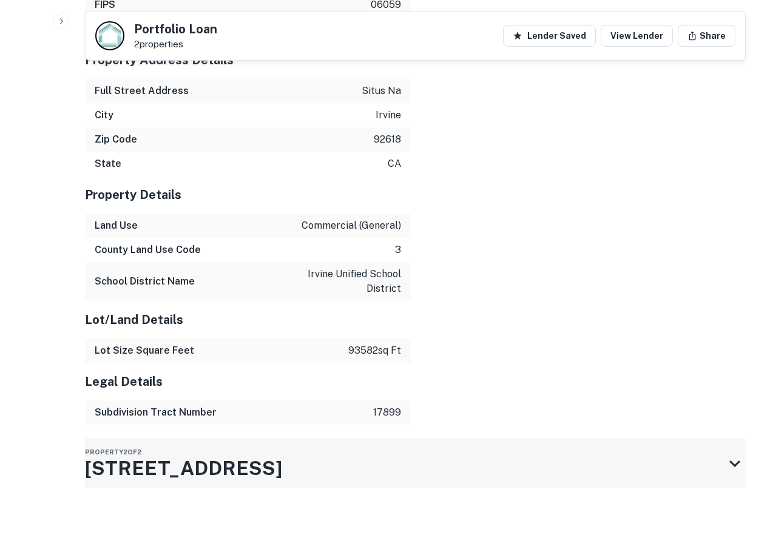
click at [154, 460] on h3 "209 Lily Loop" at bounding box center [183, 468] width 197 height 29
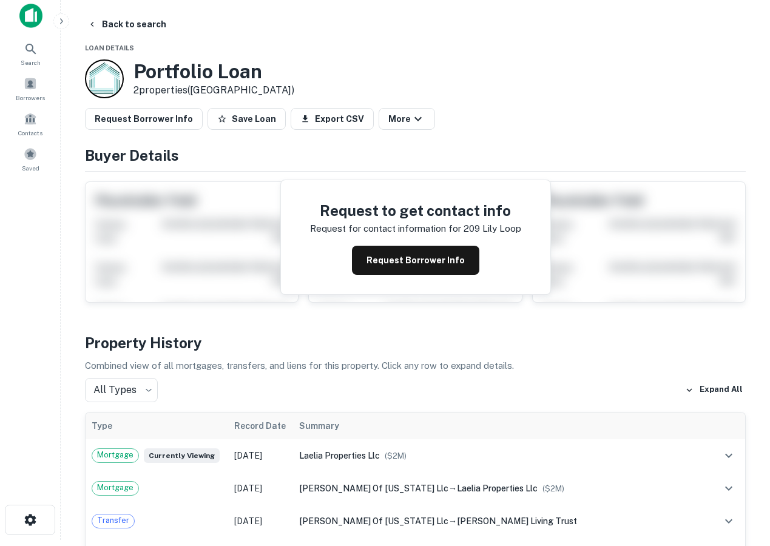
scroll to position [0, 0]
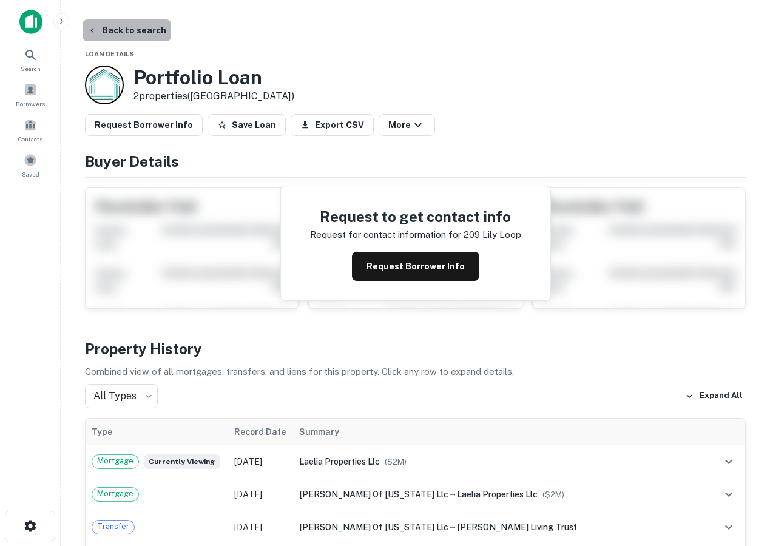
click at [130, 24] on button "Back to search" at bounding box center [127, 30] width 89 height 22
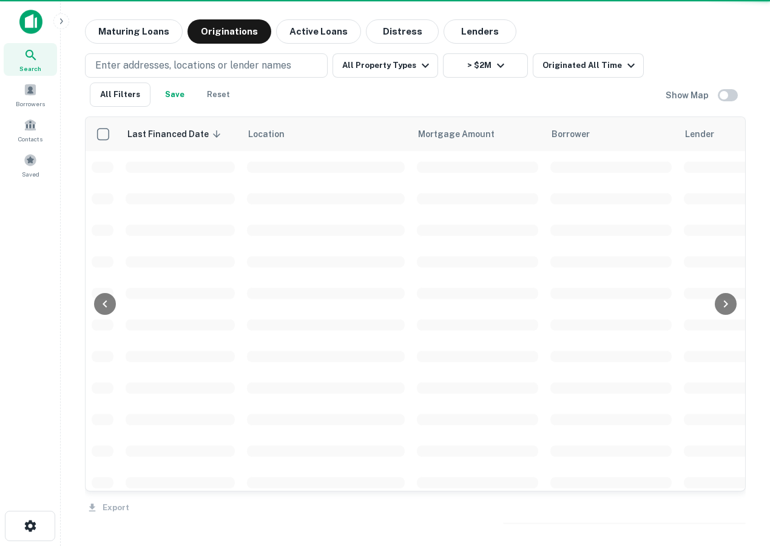
scroll to position [141, 0]
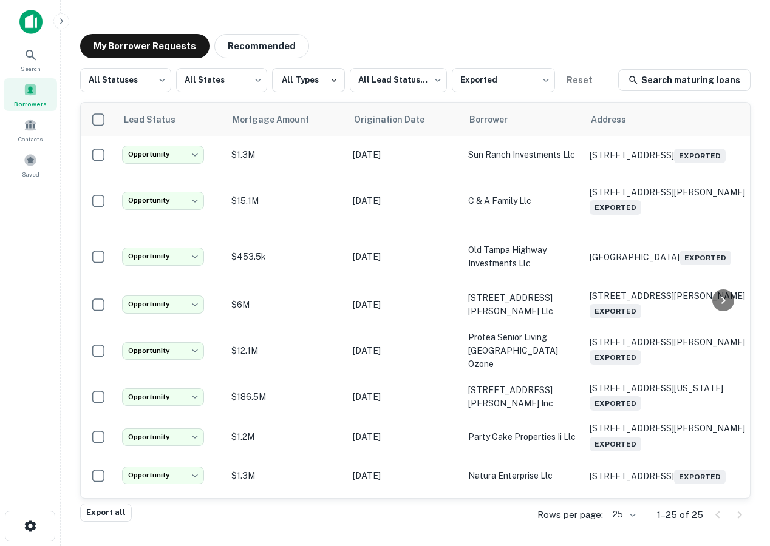
scroll to position [692, 0]
